Goal: Information Seeking & Learning: Compare options

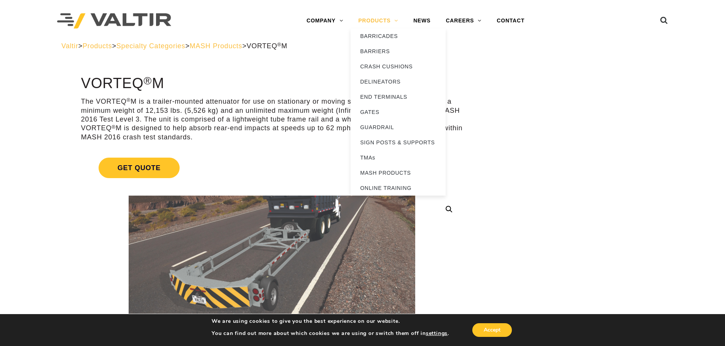
click at [372, 23] on link "PRODUCTS" at bounding box center [377, 20] width 55 height 15
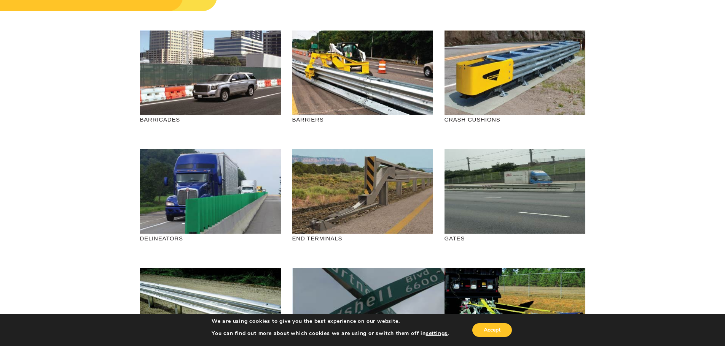
scroll to position [152, 0]
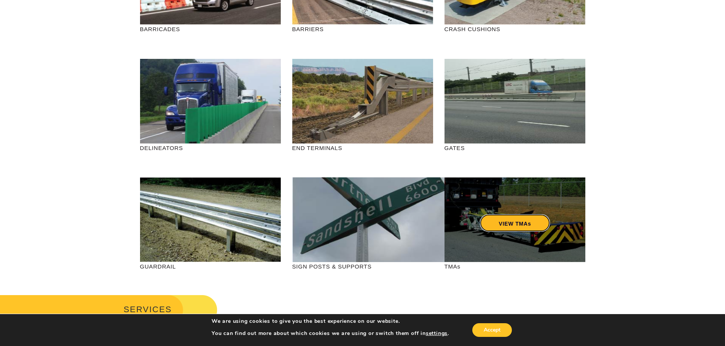
click at [523, 221] on link "VIEW TMAs" at bounding box center [514, 223] width 70 height 17
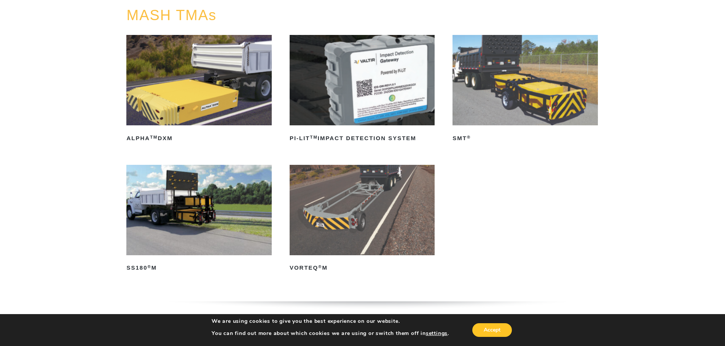
scroll to position [76, 0]
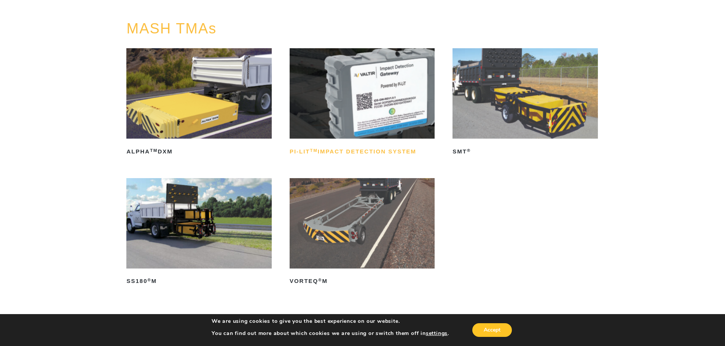
click at [390, 148] on h2 "PI-LIT TM Impact Detection System" at bounding box center [361, 152] width 145 height 12
click at [464, 141] on link "SMT ®" at bounding box center [524, 103] width 145 height 110
click at [183, 206] on img at bounding box center [198, 223] width 145 height 91
click at [178, 87] on img at bounding box center [198, 93] width 145 height 91
click at [359, 252] on img at bounding box center [361, 223] width 145 height 91
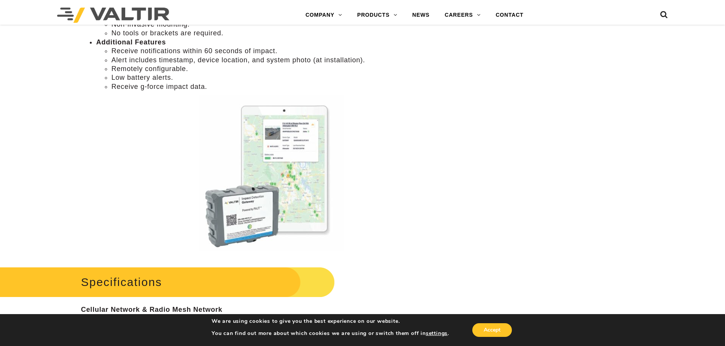
scroll to position [571, 0]
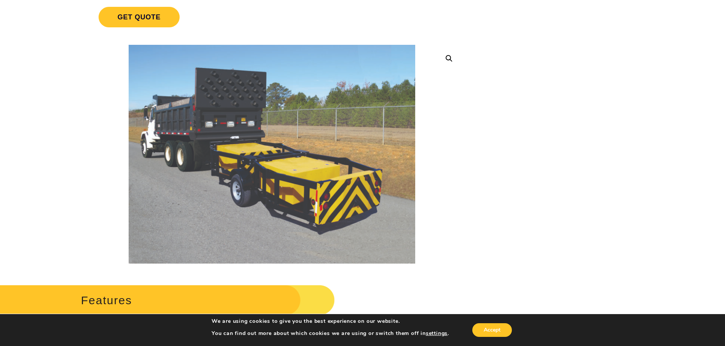
scroll to position [152, 0]
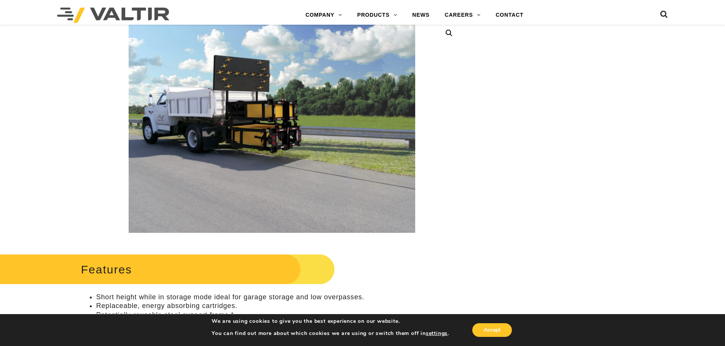
scroll to position [76, 0]
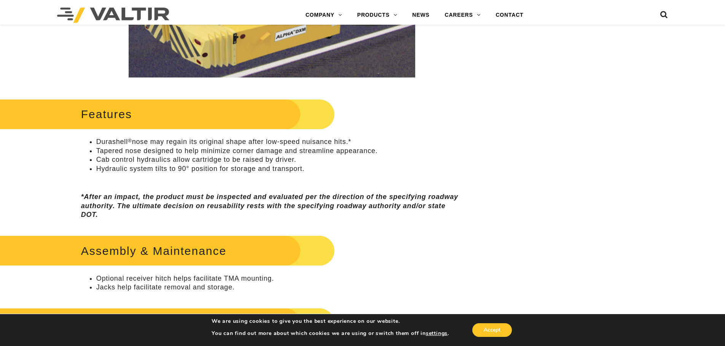
scroll to position [304, 0]
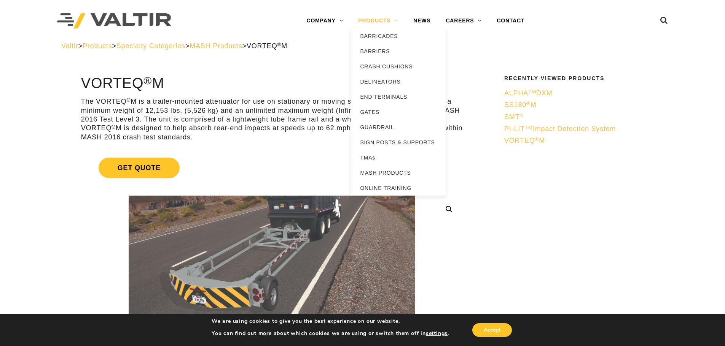
click at [381, 21] on link "PRODUCTS" at bounding box center [377, 20] width 55 height 15
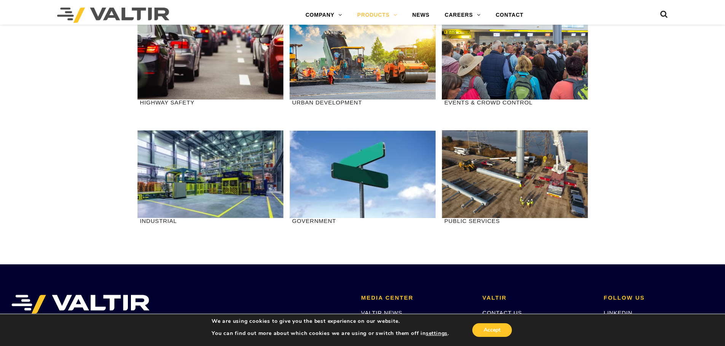
scroll to position [837, 0]
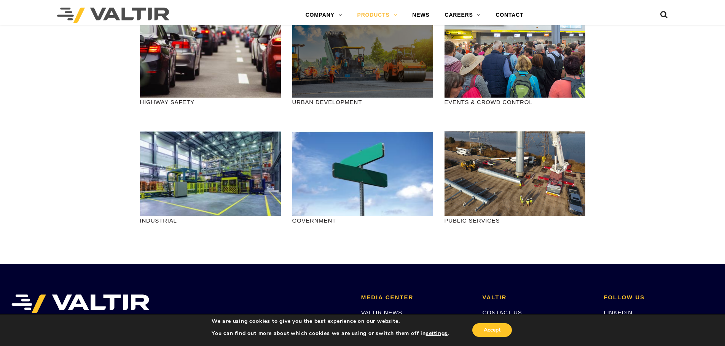
click at [315, 70] on div at bounding box center [362, 55] width 141 height 85
click at [361, 93] on div at bounding box center [362, 55] width 141 height 85
click at [366, 57] on div at bounding box center [362, 55] width 141 height 85
click at [369, 57] on div at bounding box center [362, 55] width 141 height 85
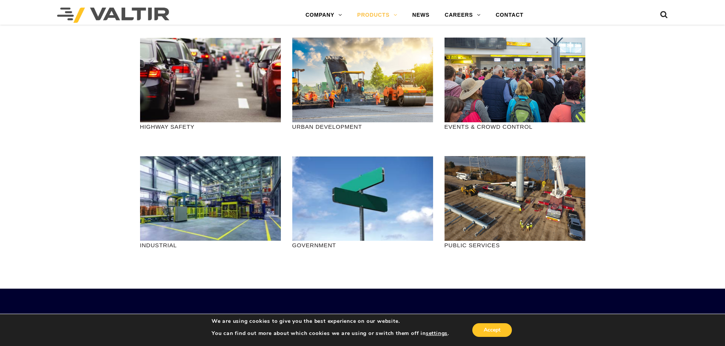
scroll to position [761, 0]
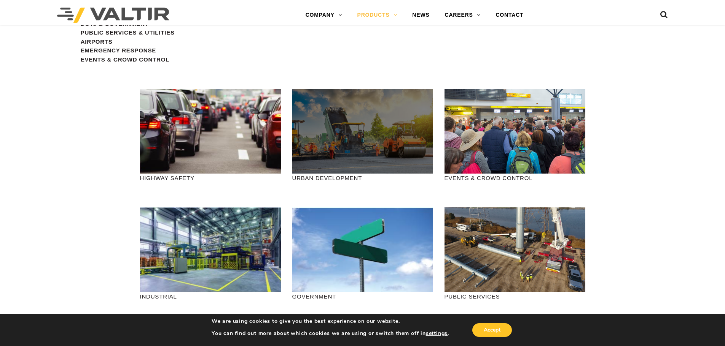
click at [364, 129] on div at bounding box center [362, 131] width 141 height 85
click at [366, 134] on div at bounding box center [362, 131] width 141 height 85
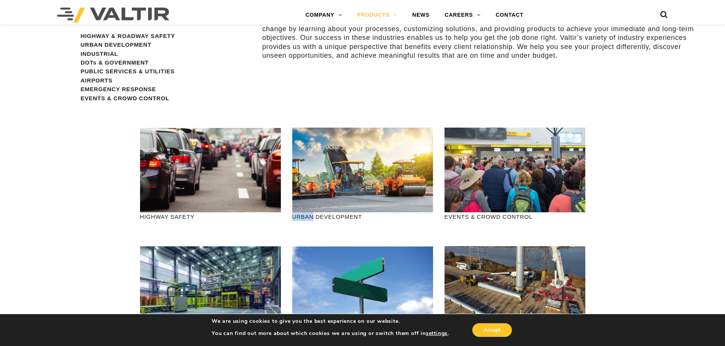
scroll to position [609, 0]
